Goal: Information Seeking & Learning: Learn about a topic

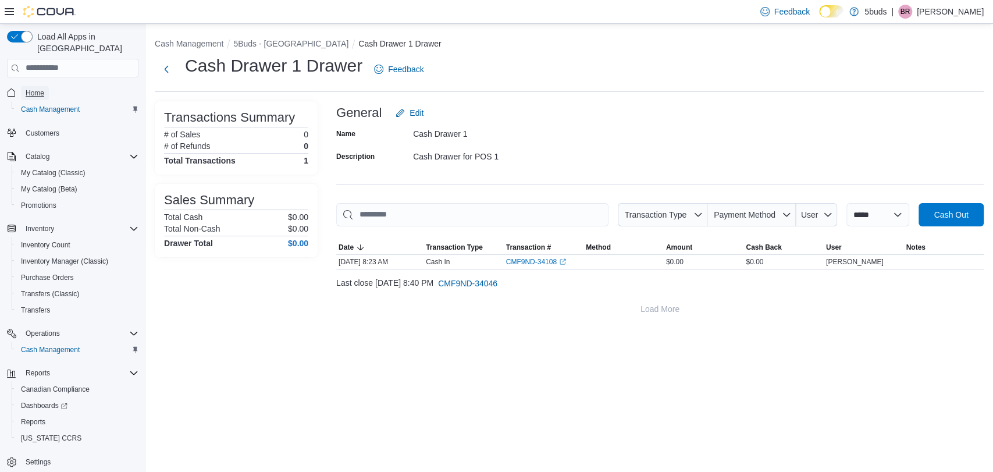
click at [30, 88] on span "Home" at bounding box center [35, 92] width 19 height 9
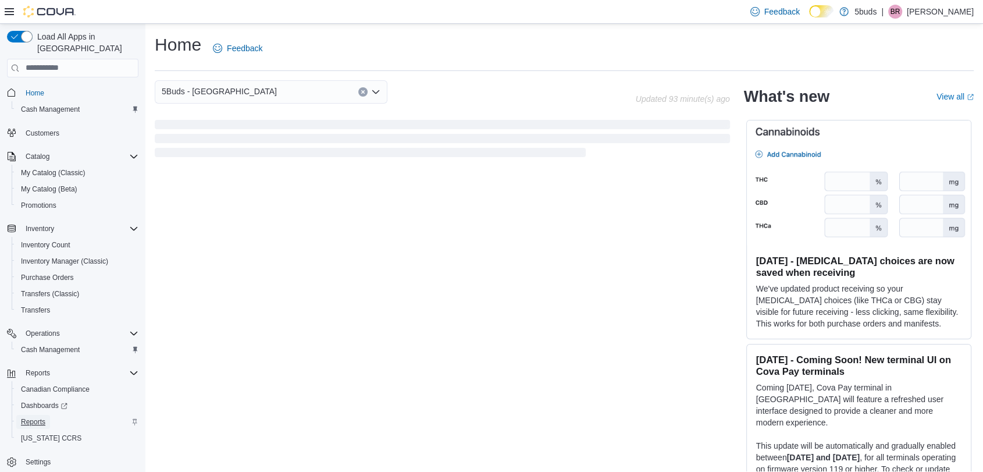
click at [18, 417] on link "Reports" at bounding box center [33, 422] width 34 height 14
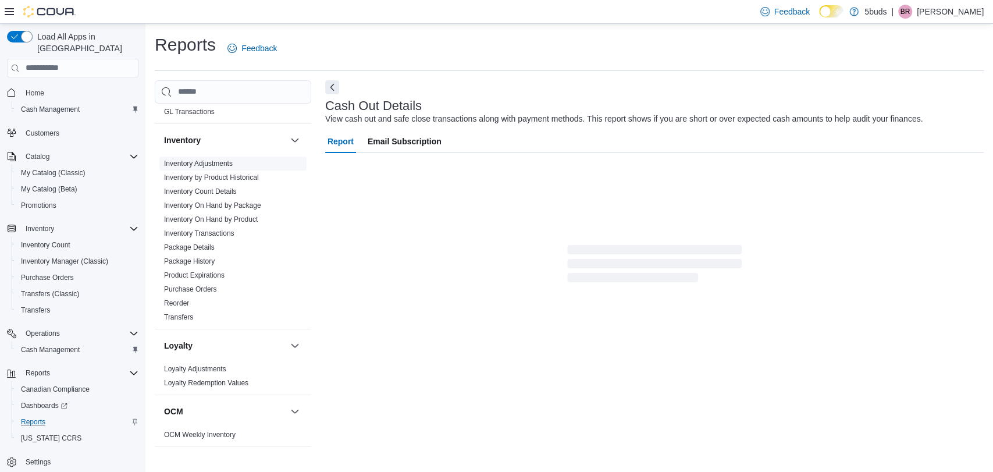
scroll to position [452, 0]
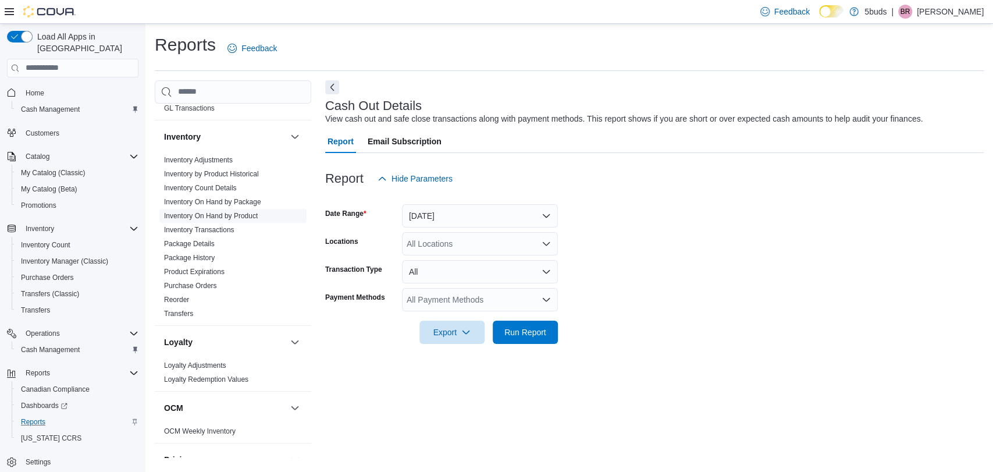
click at [228, 212] on link "Inventory On Hand by Product" at bounding box center [211, 216] width 94 height 8
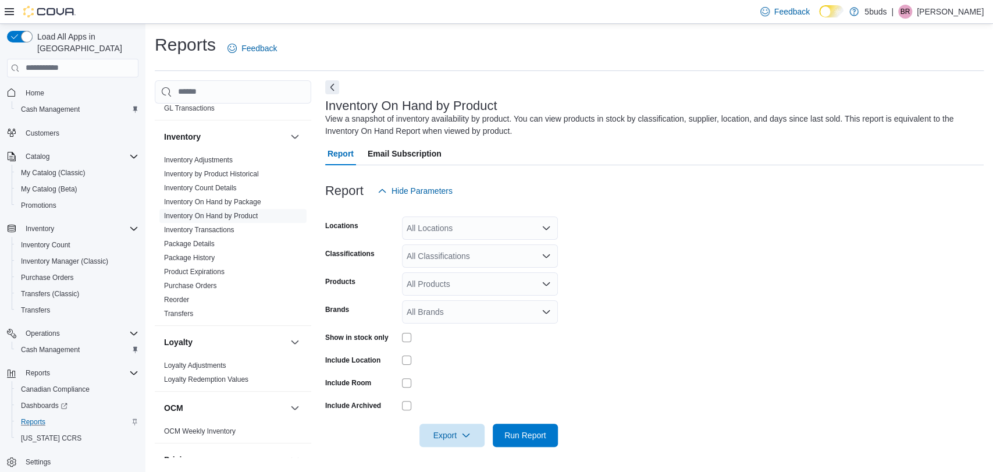
click at [517, 230] on div "All Locations" at bounding box center [480, 227] width 156 height 23
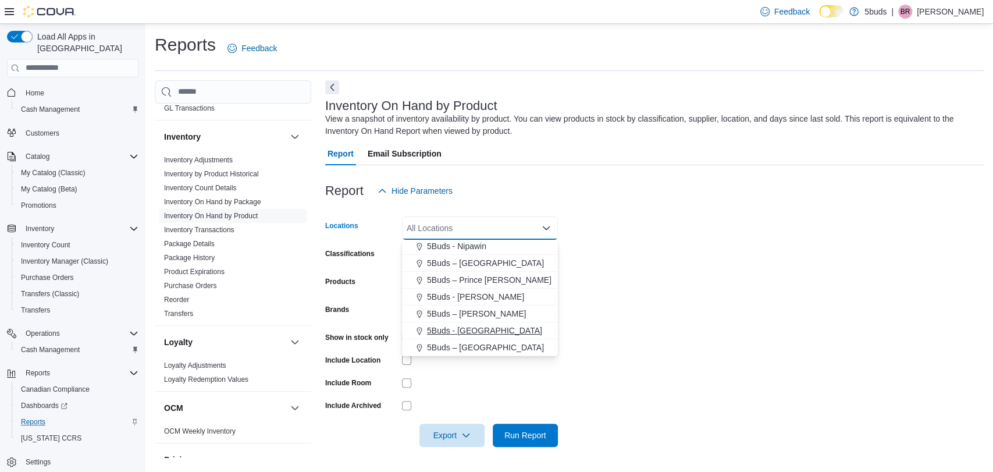
click at [476, 328] on span "5Buds - [GEOGRAPHIC_DATA]" at bounding box center [484, 331] width 115 height 12
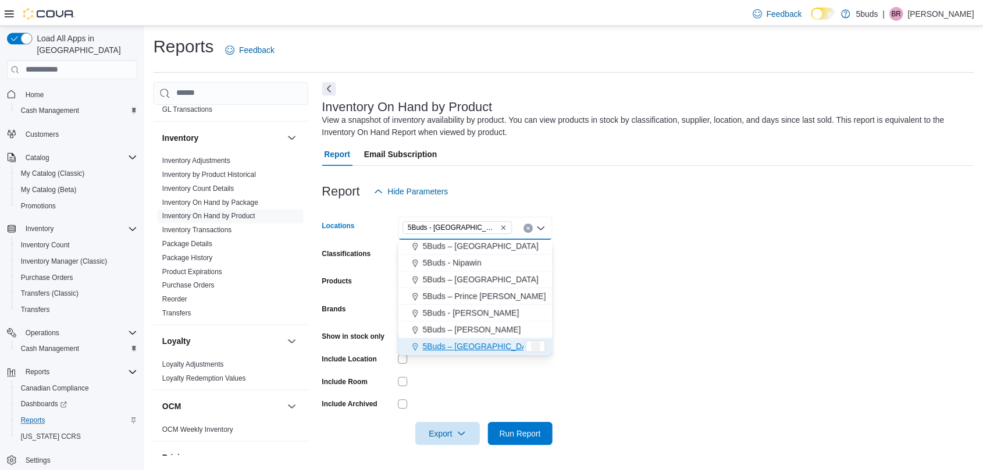
scroll to position [69, 0]
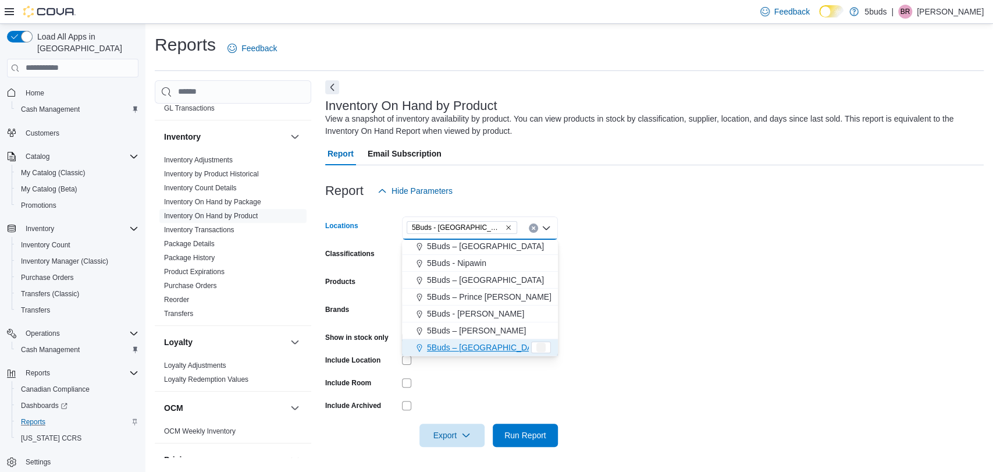
drag, startPoint x: 686, startPoint y: 335, endPoint x: 577, endPoint y: 382, distance: 118.3
click at [686, 336] on form "Locations 5Buds - [GEOGRAPHIC_DATA] Combo box. Selected. 5Buds - [GEOGRAPHIC_DA…" at bounding box center [654, 324] width 659 height 244
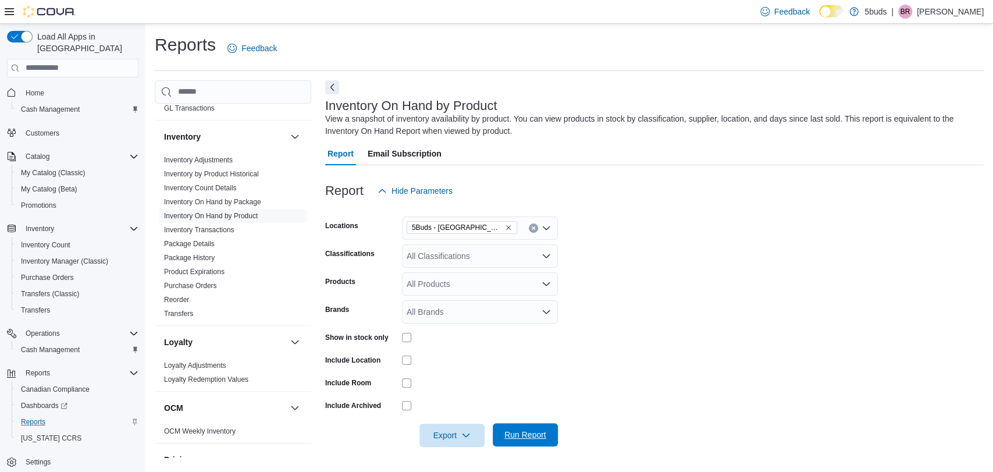
drag, startPoint x: 541, startPoint y: 411, endPoint x: 534, endPoint y: 429, distance: 19.9
click at [538, 423] on form "Locations 5Buds - Weyburn Classifications All Classifications Products All Prod…" at bounding box center [654, 324] width 659 height 244
click at [533, 430] on span "Run Report" at bounding box center [525, 435] width 42 height 12
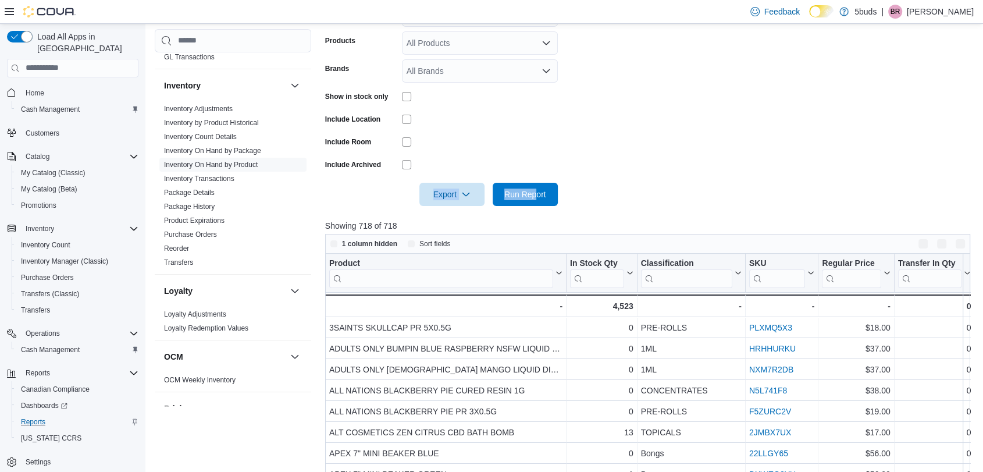
scroll to position [323, 0]
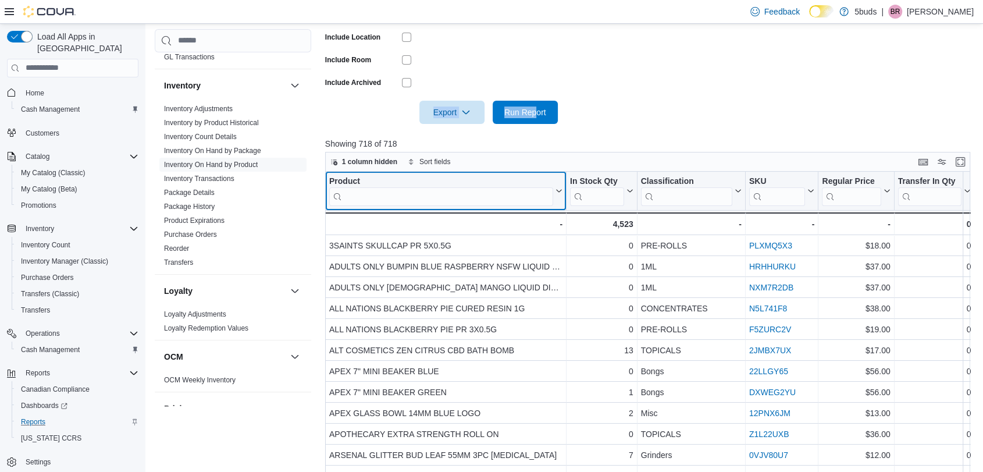
click at [450, 188] on input "search" at bounding box center [441, 196] width 224 height 19
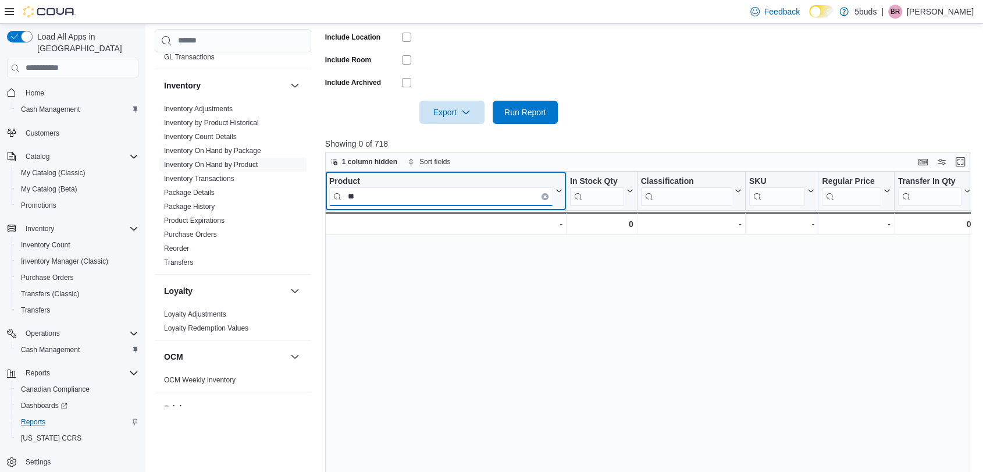
type input "*"
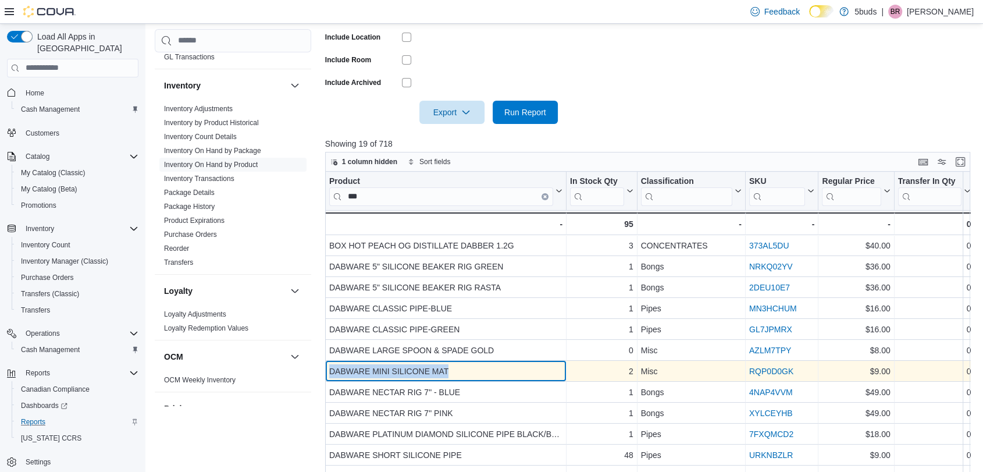
drag, startPoint x: 465, startPoint y: 369, endPoint x: 326, endPoint y: 369, distance: 139.1
click at [326, 369] on div "DABWARE MINI SILICONE MAT - Product, column 1, row 7" at bounding box center [445, 371] width 241 height 21
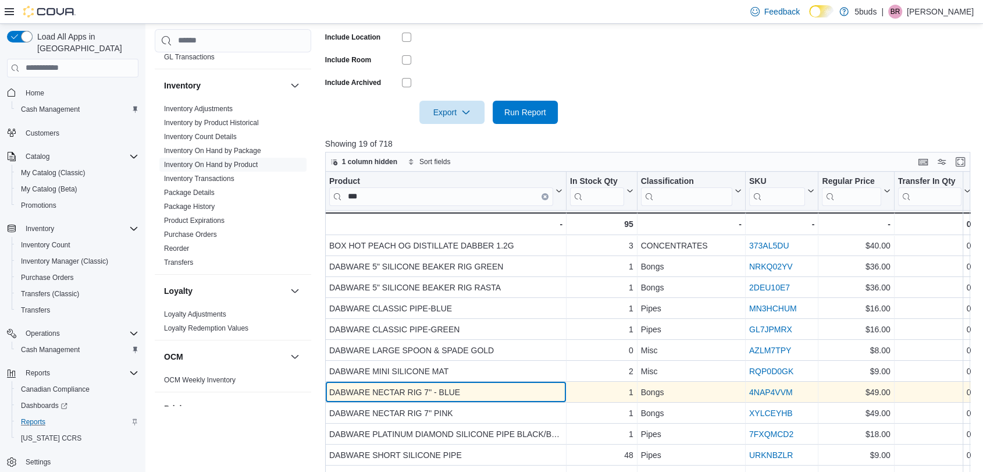
drag, startPoint x: 338, startPoint y: 369, endPoint x: 340, endPoint y: 385, distance: 15.3
click at [340, 385] on div "DABWARE NECTAR RIG 7" - BLUE" at bounding box center [445, 392] width 233 height 14
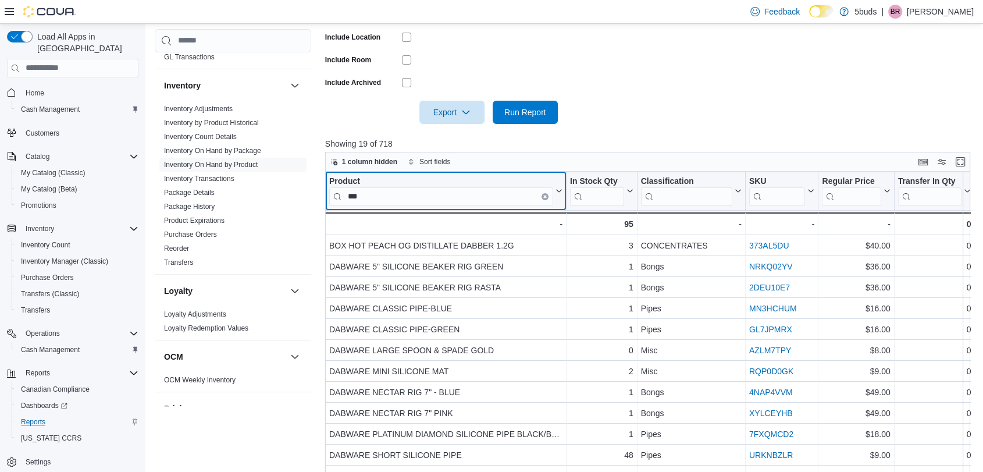
click at [371, 192] on input "***" at bounding box center [441, 196] width 224 height 19
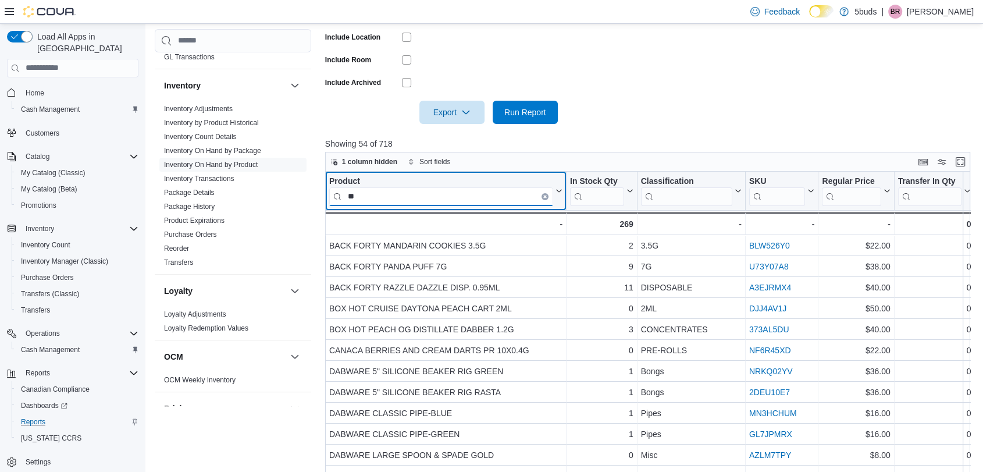
type input "*"
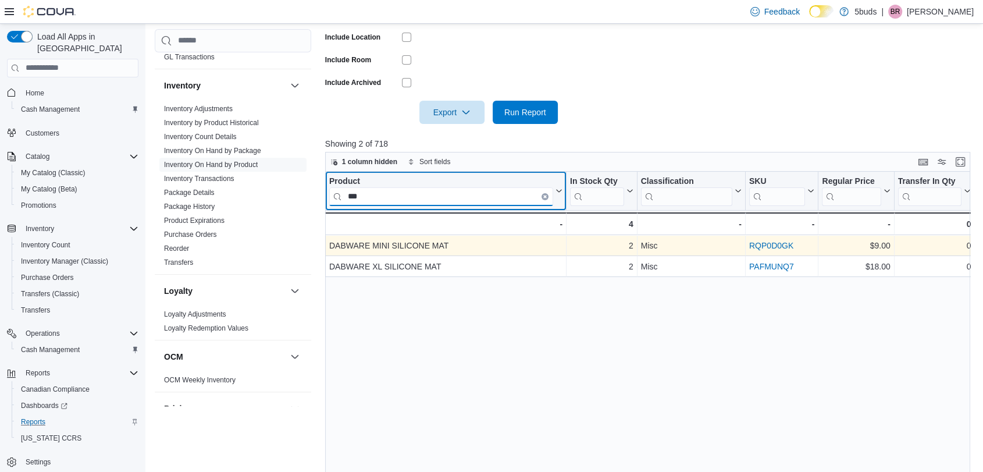
type input "***"
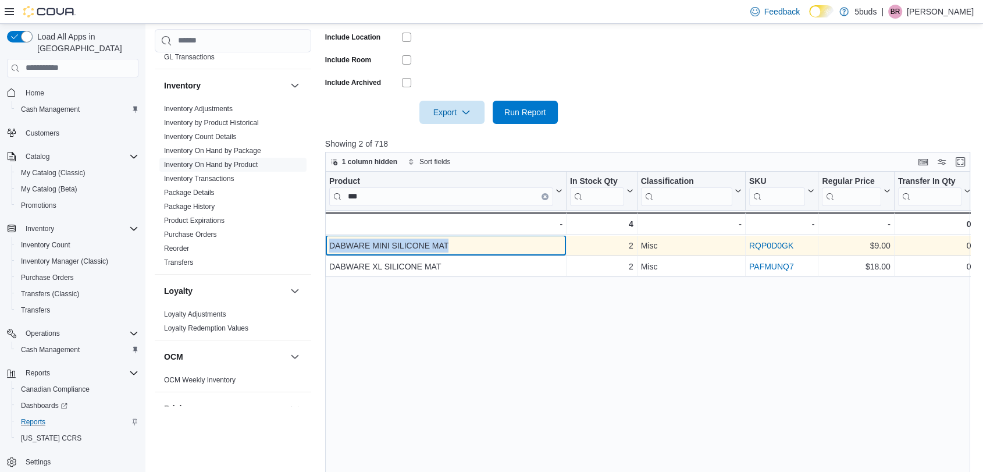
drag, startPoint x: 465, startPoint y: 247, endPoint x: 326, endPoint y: 244, distance: 139.1
click at [326, 244] on div "DABWARE MINI SILICONE MAT - Product, column 1, row 1" at bounding box center [445, 245] width 241 height 21
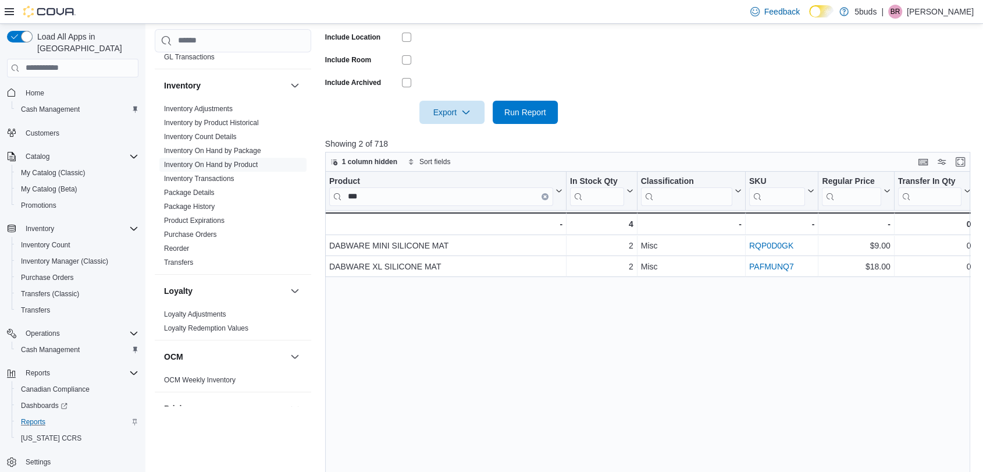
click at [456, 314] on div "Product *** Click to view column header actions In Stock Qty Click to view colu…" at bounding box center [651, 351] width 652 height 358
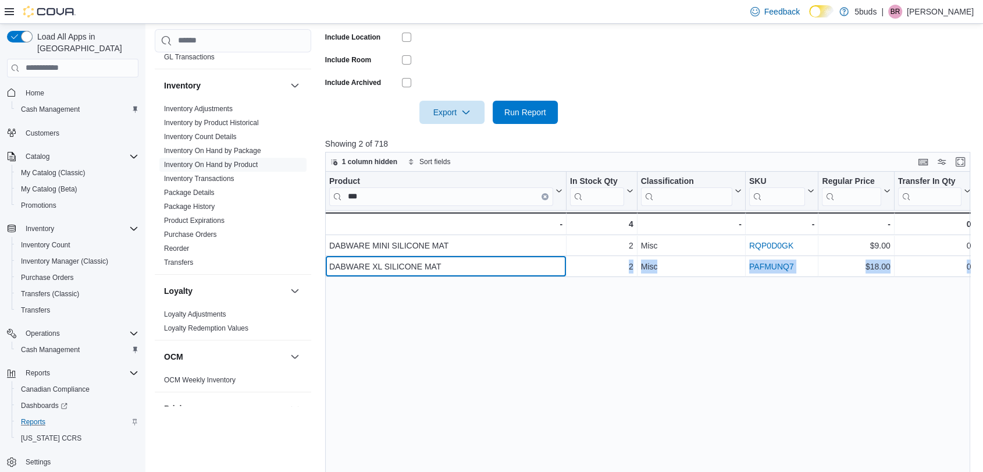
drag, startPoint x: 424, startPoint y: 266, endPoint x: 318, endPoint y: 266, distance: 105.9
click at [318, 266] on div "Cash Management Cash Management Cash Out Details Compliance OCS Transaction Sub…" at bounding box center [566, 143] width 822 height 772
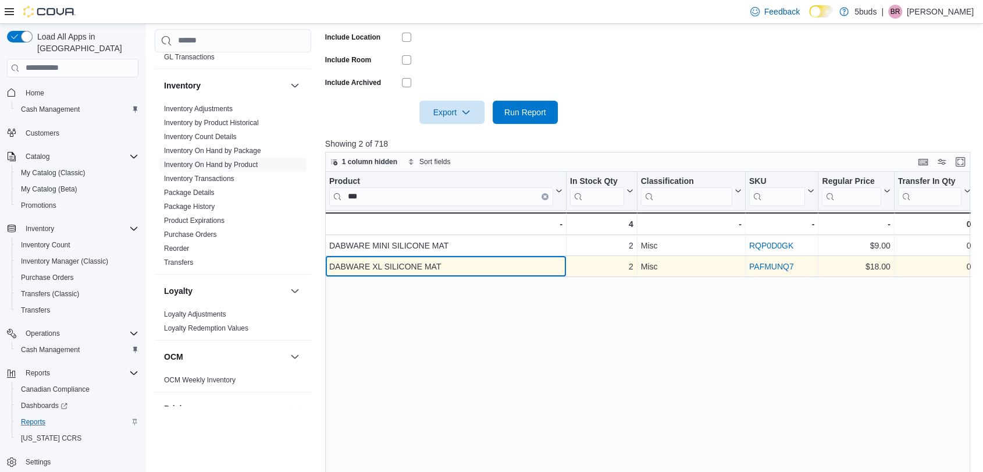
click at [398, 268] on div "DABWARE XL SILICONE MAT" at bounding box center [445, 267] width 233 height 14
drag, startPoint x: 452, startPoint y: 264, endPoint x: 328, endPoint y: 269, distance: 124.0
click at [328, 269] on div "DABWARE XL SILICONE MAT - Product, column 1, row 2" at bounding box center [445, 266] width 241 height 21
copy div "DABWARE XL SILICONE MAT"
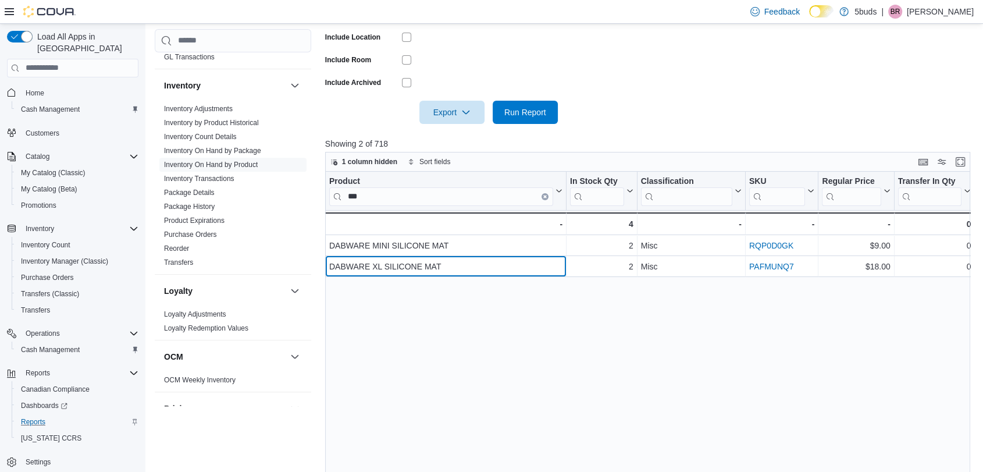
drag, startPoint x: 484, startPoint y: 195, endPoint x: 374, endPoint y: 198, distance: 110.6
click at [374, 198] on input "***" at bounding box center [441, 196] width 224 height 19
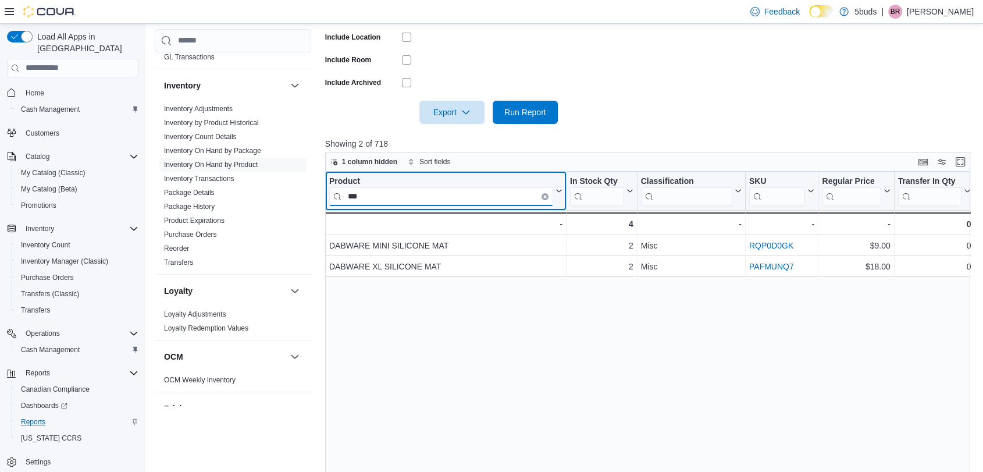
drag, startPoint x: 374, startPoint y: 200, endPoint x: 324, endPoint y: 201, distance: 49.5
click at [324, 201] on div "Cash Management Cash Management Cash Out Details Compliance OCS Transaction Sub…" at bounding box center [566, 143] width 822 height 772
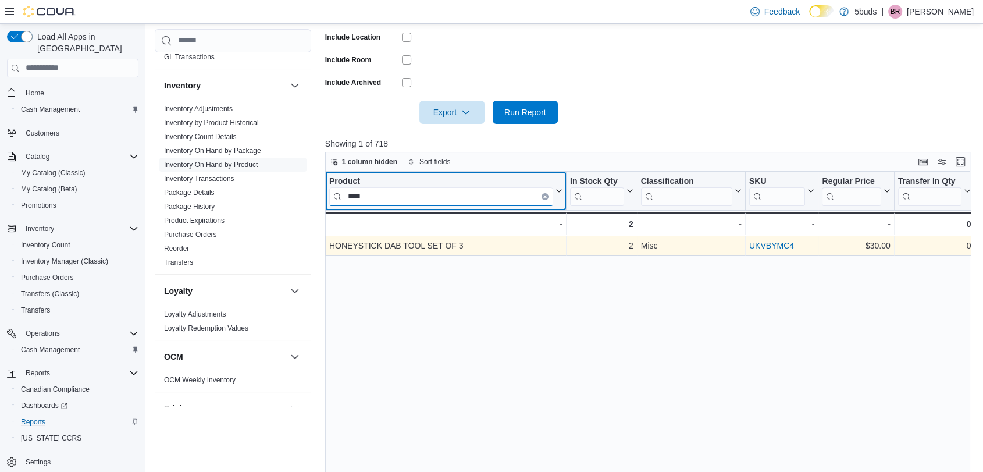
type input "****"
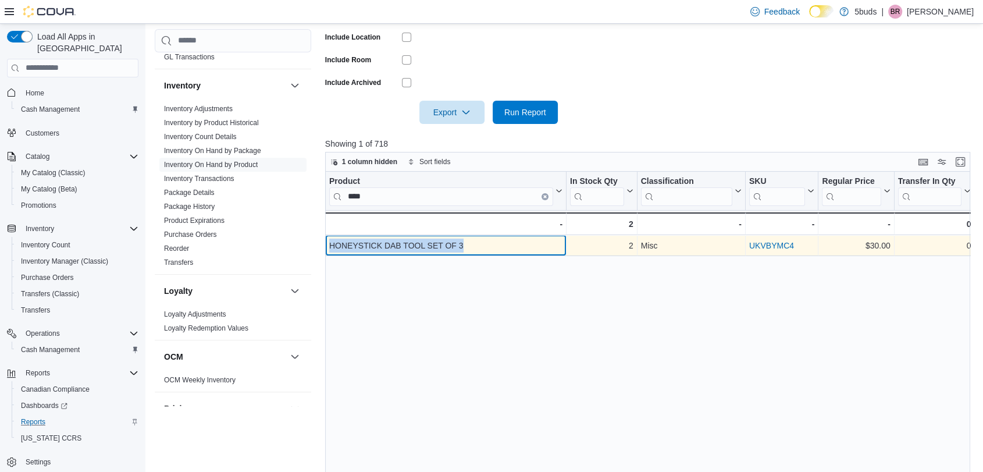
drag, startPoint x: 489, startPoint y: 250, endPoint x: 326, endPoint y: 248, distance: 163.5
click at [326, 248] on div "HONEYSTICK DAB TOOL SET OF 3 - Product, column 1, row 1" at bounding box center [445, 245] width 241 height 21
copy div "HONEYSTICK DAB TOOL SET OF 3"
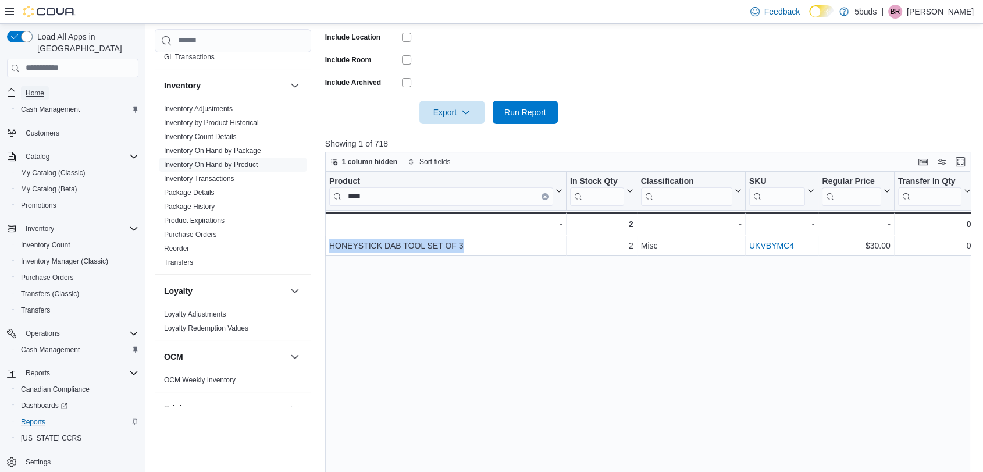
click at [38, 88] on span "Home" at bounding box center [35, 92] width 19 height 9
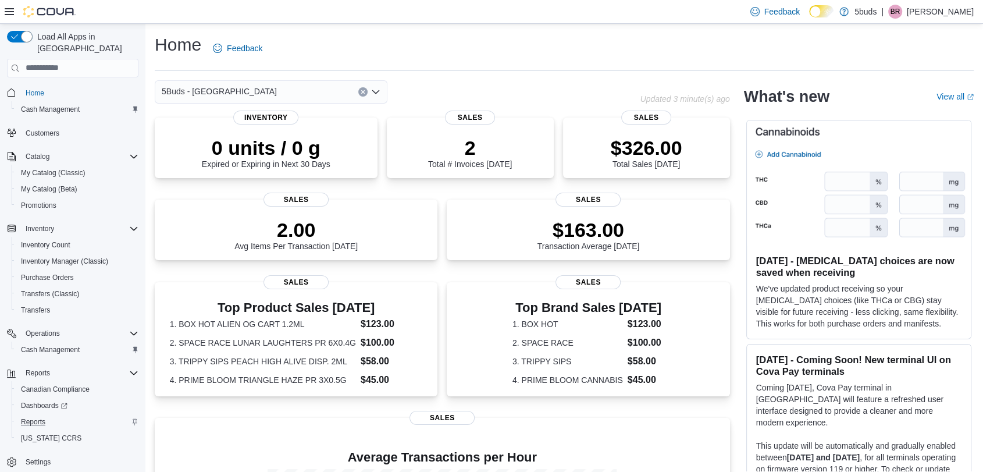
click at [763, 56] on div "Home Feedback" at bounding box center [564, 48] width 819 height 30
